Goal: Information Seeking & Learning: Learn about a topic

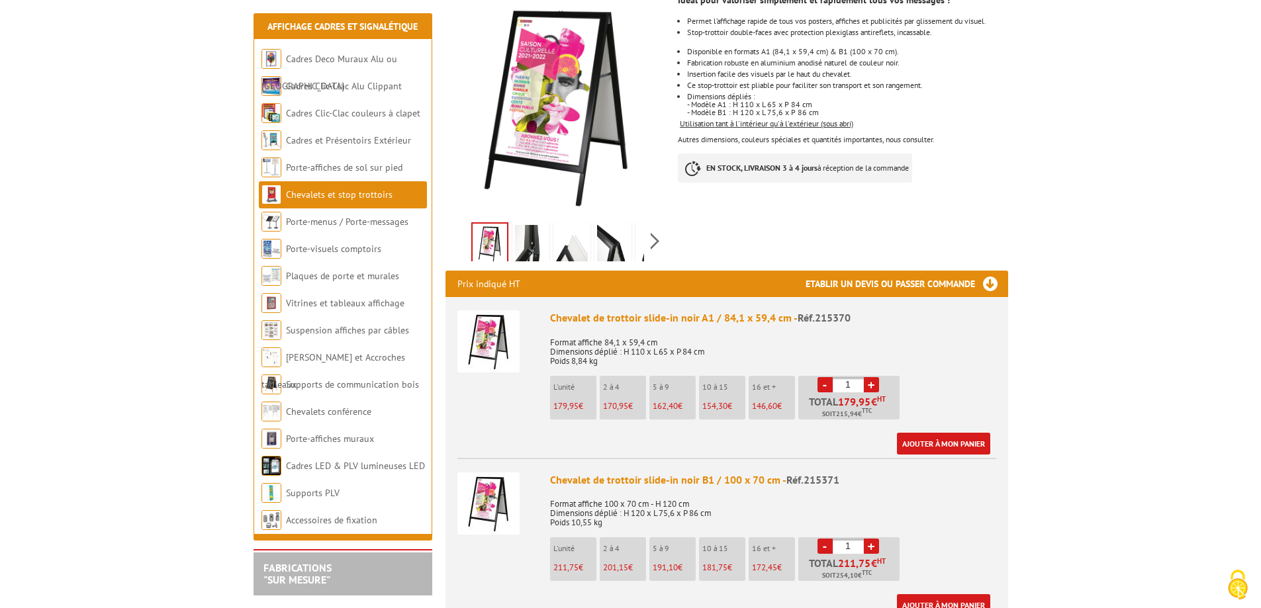
scroll to position [265, 0]
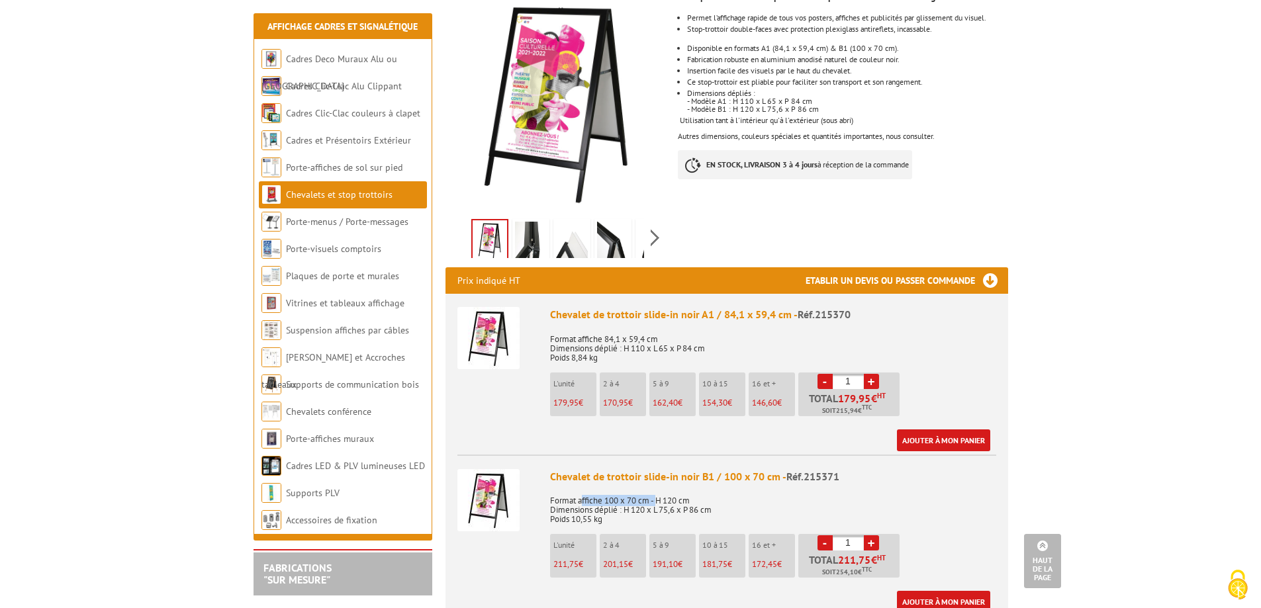
drag, startPoint x: 582, startPoint y: 470, endPoint x: 656, endPoint y: 468, distance: 73.5
click at [656, 487] on p "Format affiche 100 x 70 cm - H 120 cm Dimensions déplié : H 120 x L 75,6 x P 86…" at bounding box center [773, 505] width 446 height 37
click at [698, 487] on p "Format affiche 100 x 70 cm - H 120 cm Dimensions déplié : H 120 x L 75,6 x P 86…" at bounding box center [773, 505] width 446 height 37
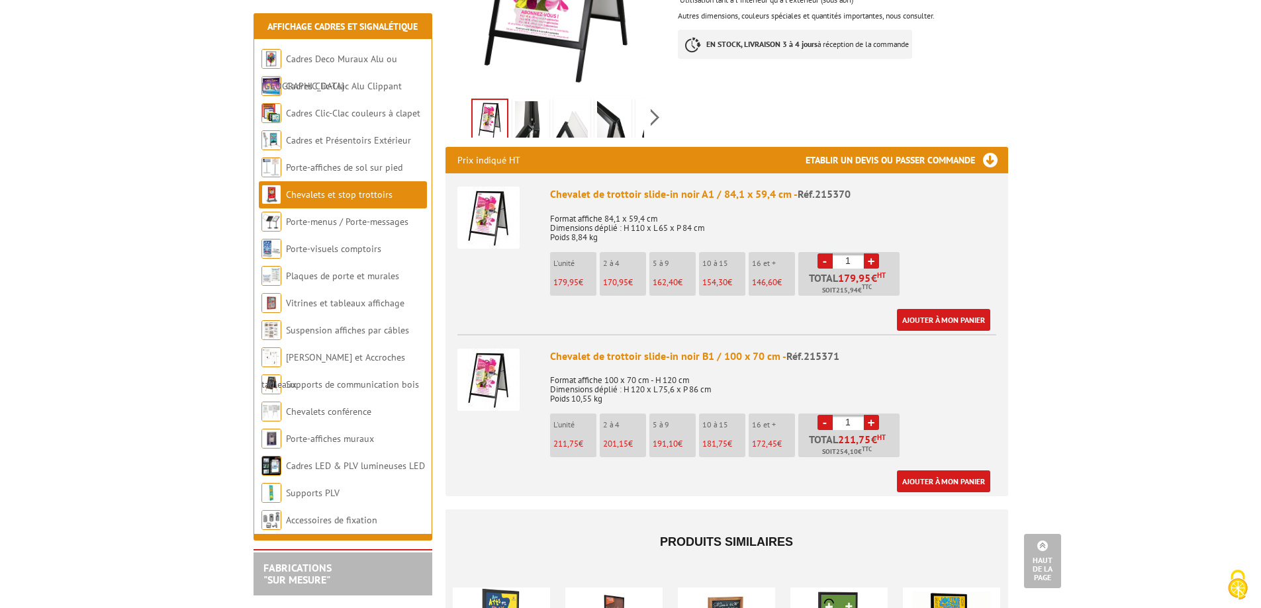
scroll to position [397, 0]
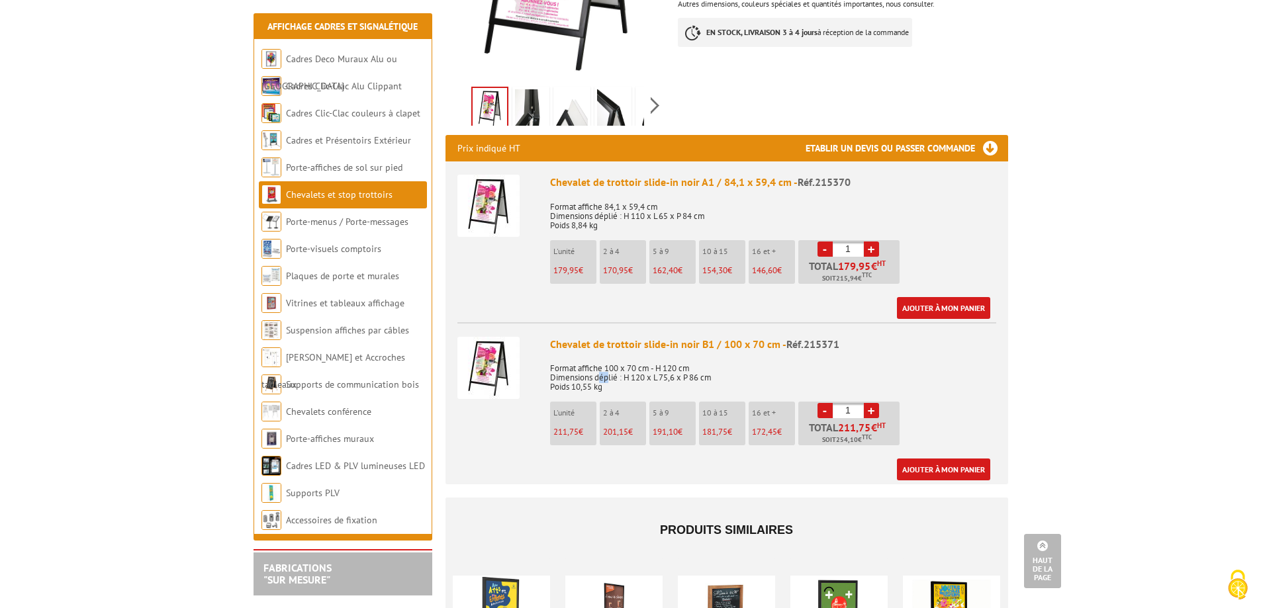
drag, startPoint x: 599, startPoint y: 343, endPoint x: 607, endPoint y: 343, distance: 7.9
click at [607, 355] on p "Format affiche 100 x 70 cm - H 120 cm Dimensions déplié : H 120 x L 75,6 x P 86…" at bounding box center [773, 373] width 446 height 37
click at [598, 355] on p "Format affiche 100 x 70 cm - H 120 cm Dimensions déplié : H 120 x L 75,6 x P 86…" at bounding box center [773, 373] width 446 height 37
drag, startPoint x: 601, startPoint y: 339, endPoint x: 650, endPoint y: 331, distance: 49.0
click at [650, 355] on p "Format affiche 100 x 70 cm - H 120 cm Dimensions déplié : H 120 x L 75,6 x P 86…" at bounding box center [773, 373] width 446 height 37
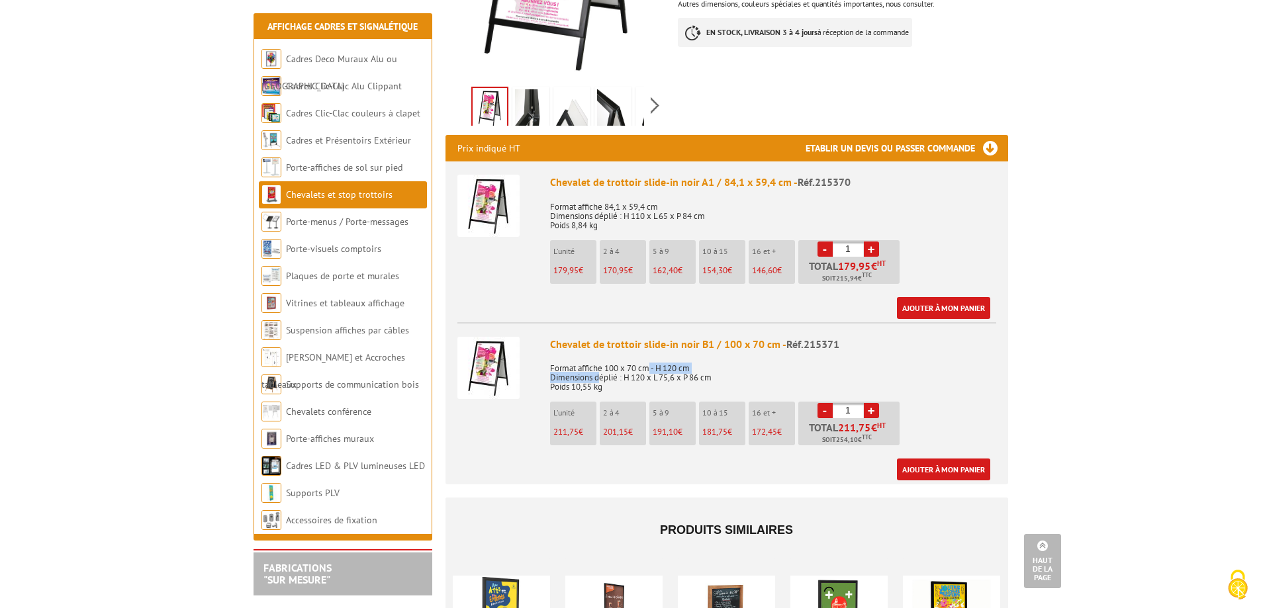
click at [651, 355] on p "Format affiche 100 x 70 cm - H 120 cm Dimensions déplié : H 120 x L 75,6 x P 86…" at bounding box center [773, 373] width 446 height 37
click at [481, 337] on img at bounding box center [488, 368] width 62 height 62
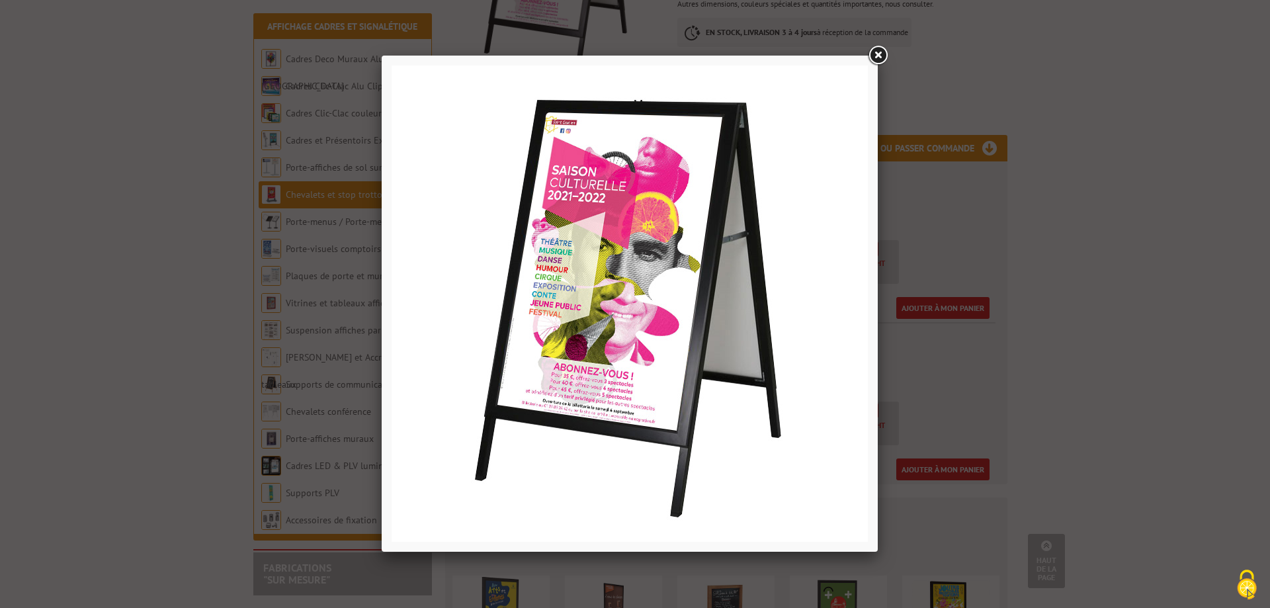
click at [1017, 319] on div at bounding box center [635, 304] width 1270 height 608
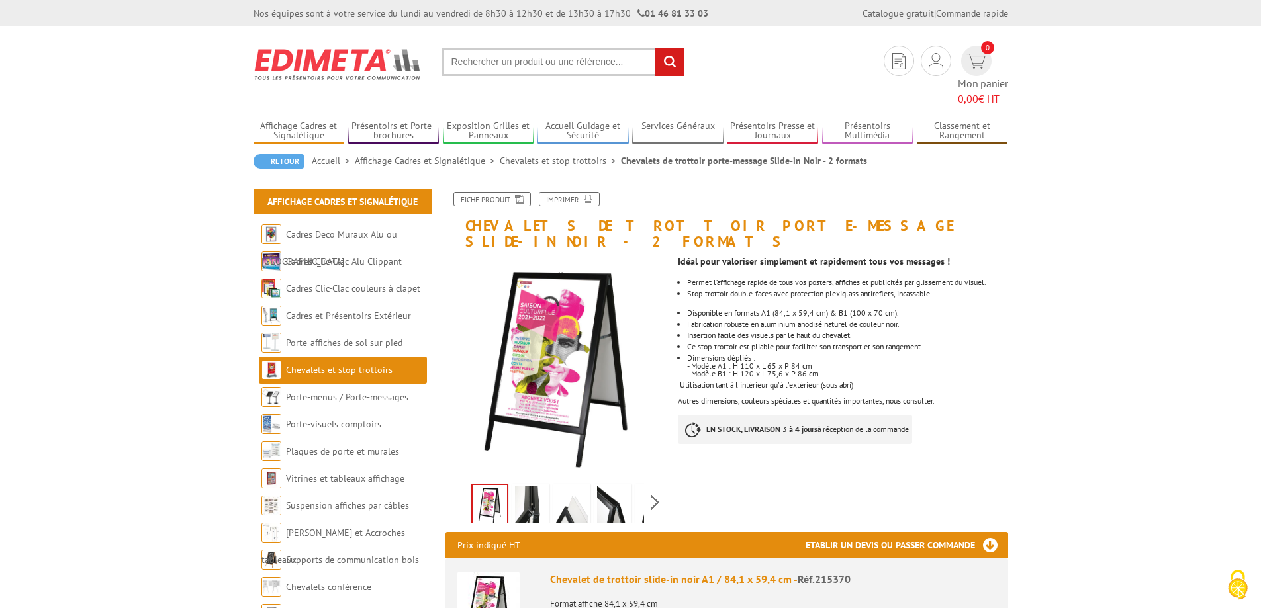
scroll to position [331, 0]
